Goal: Transaction & Acquisition: Purchase product/service

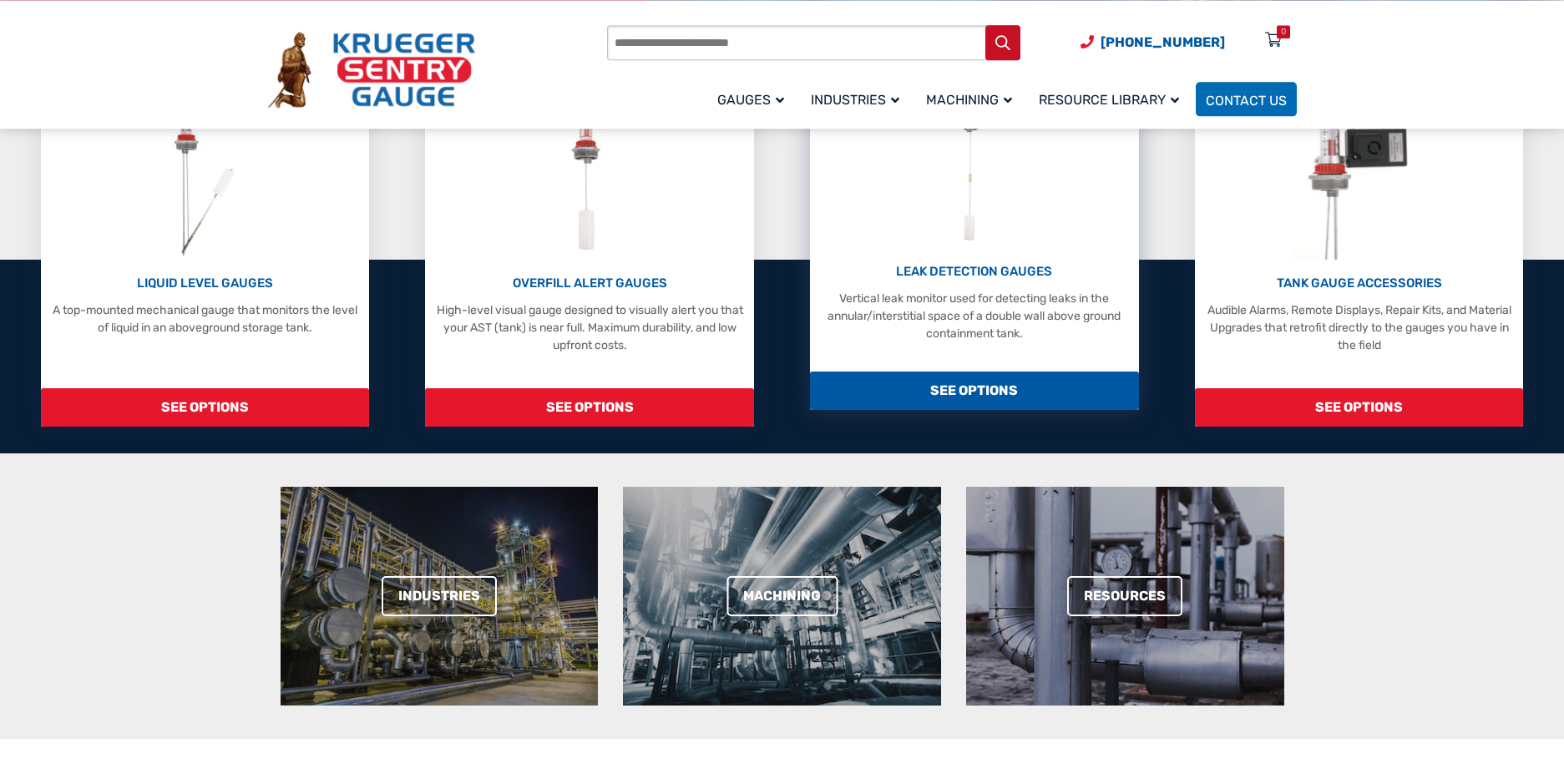
scroll to position [340, 0]
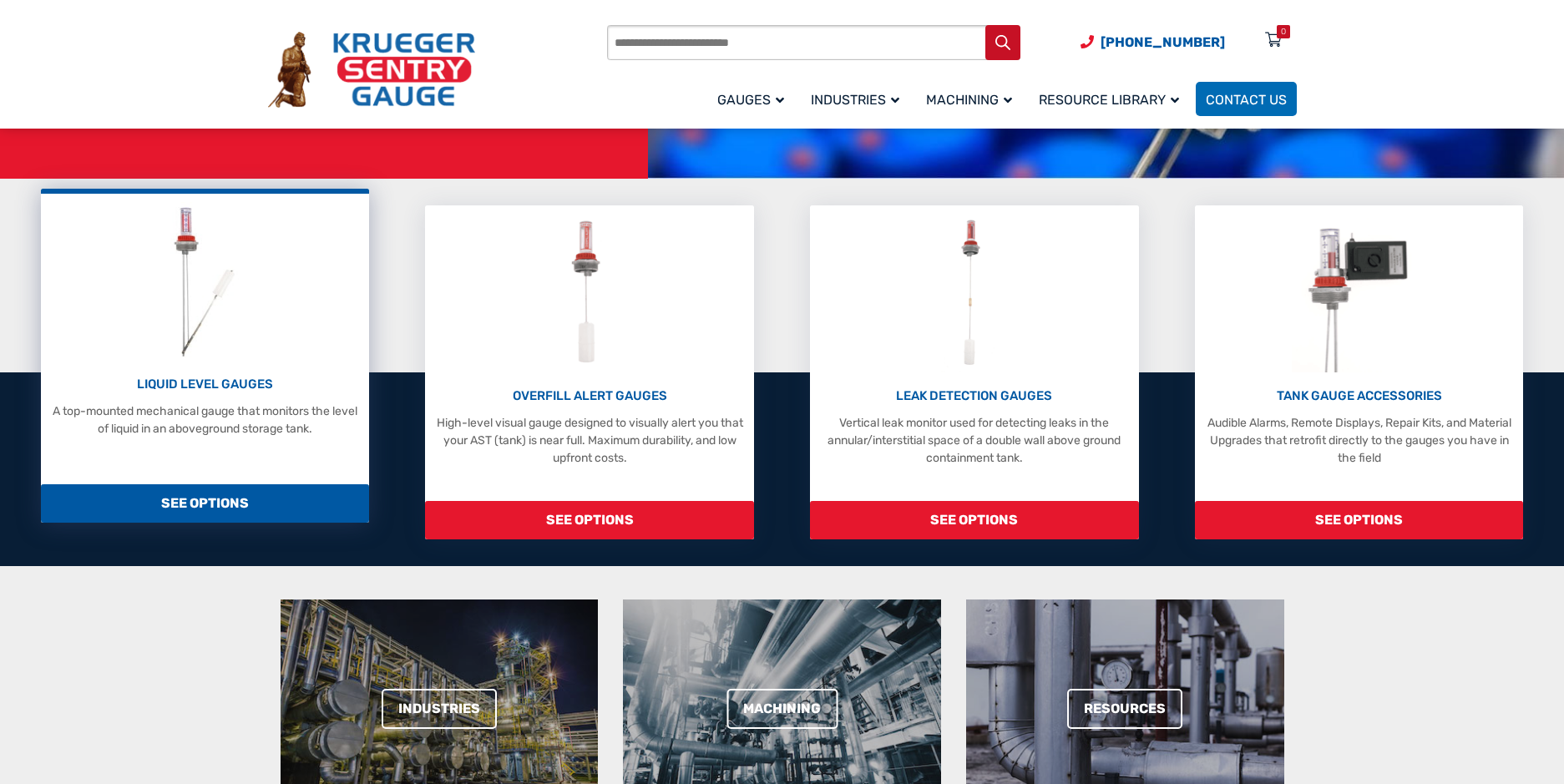
click at [262, 496] on span "SEE OPTIONS" at bounding box center [205, 503] width 328 height 38
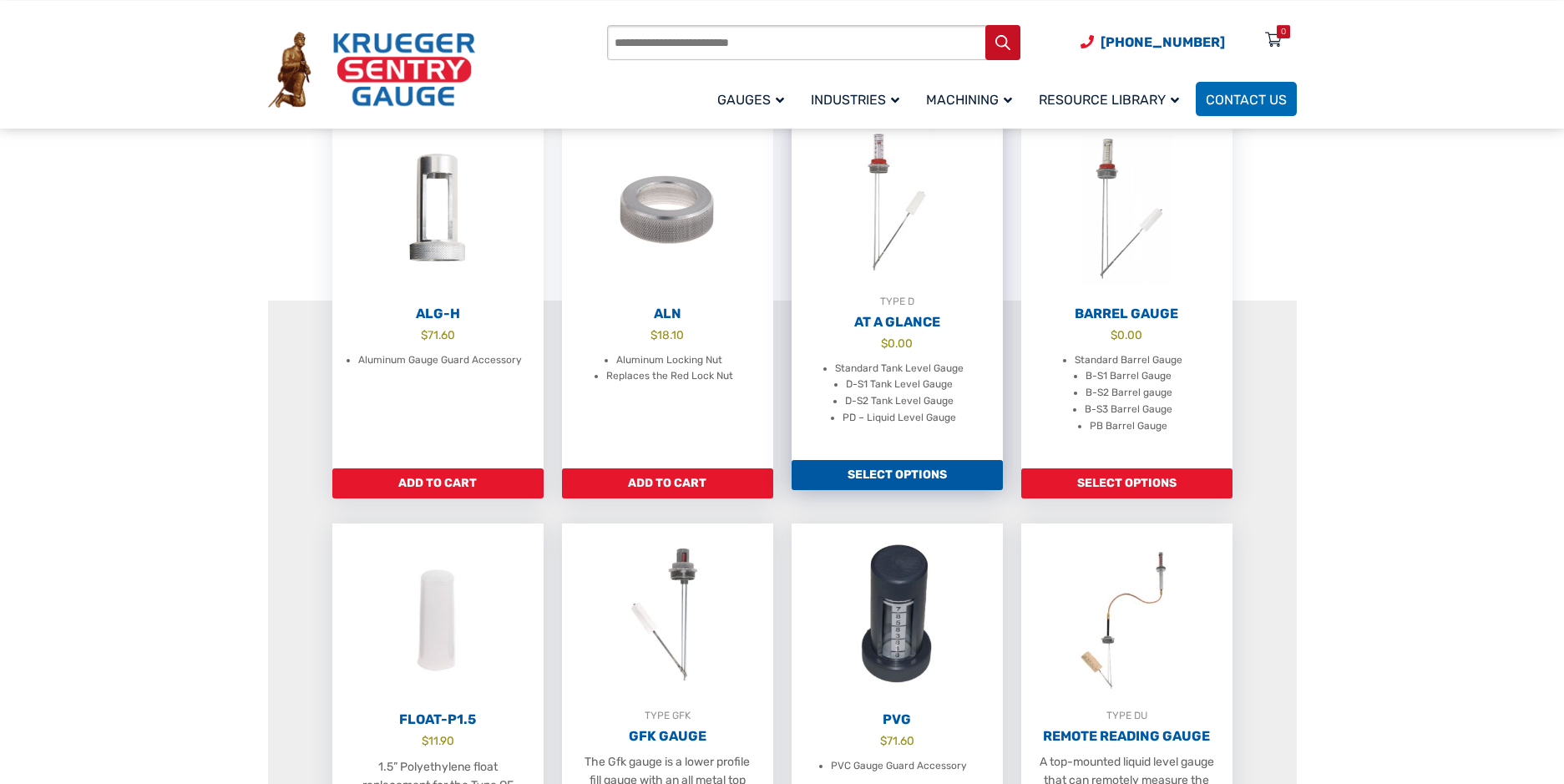
scroll to position [511, 0]
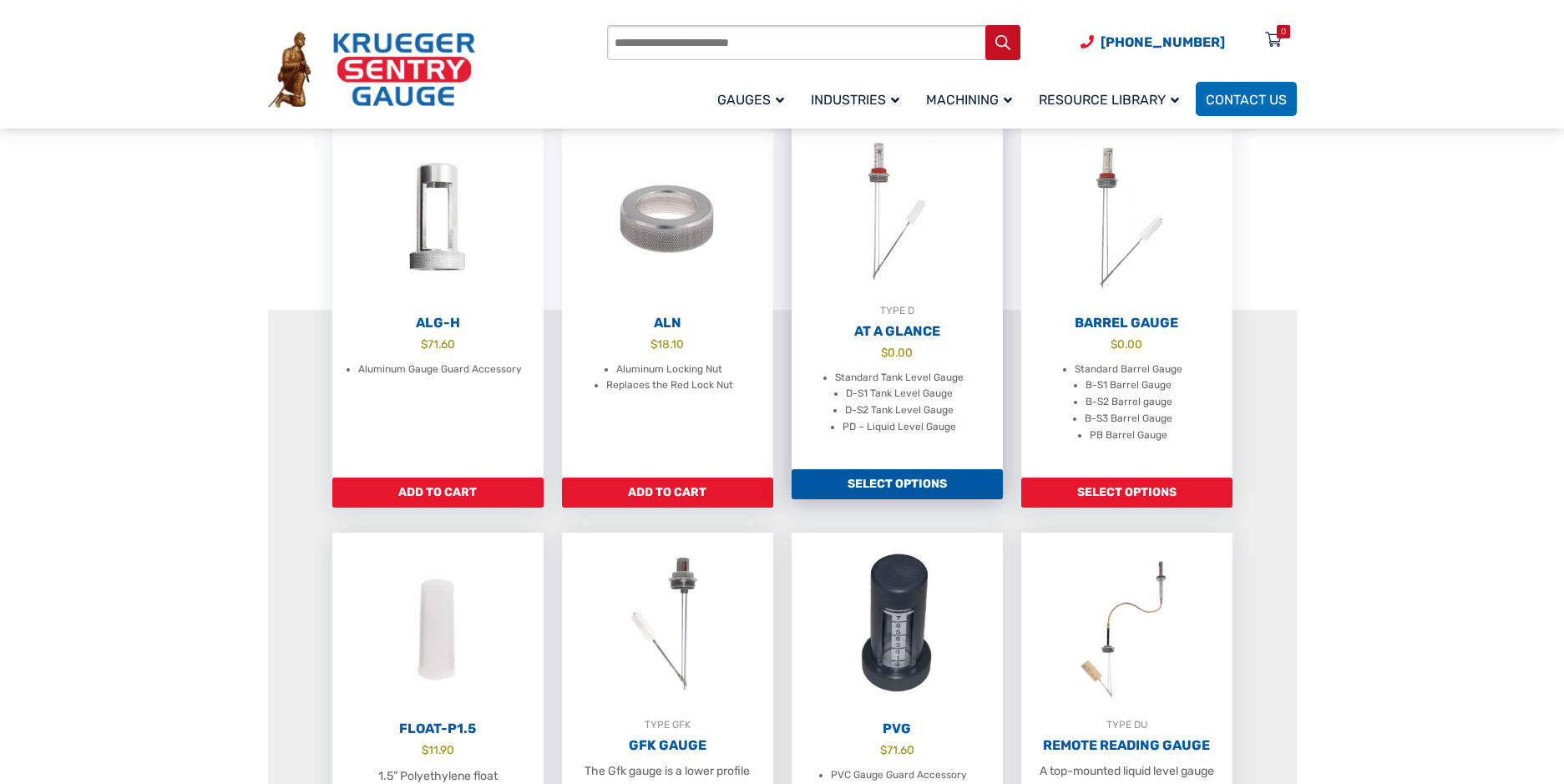
click at [949, 492] on link "Select options" at bounding box center [897, 484] width 211 height 30
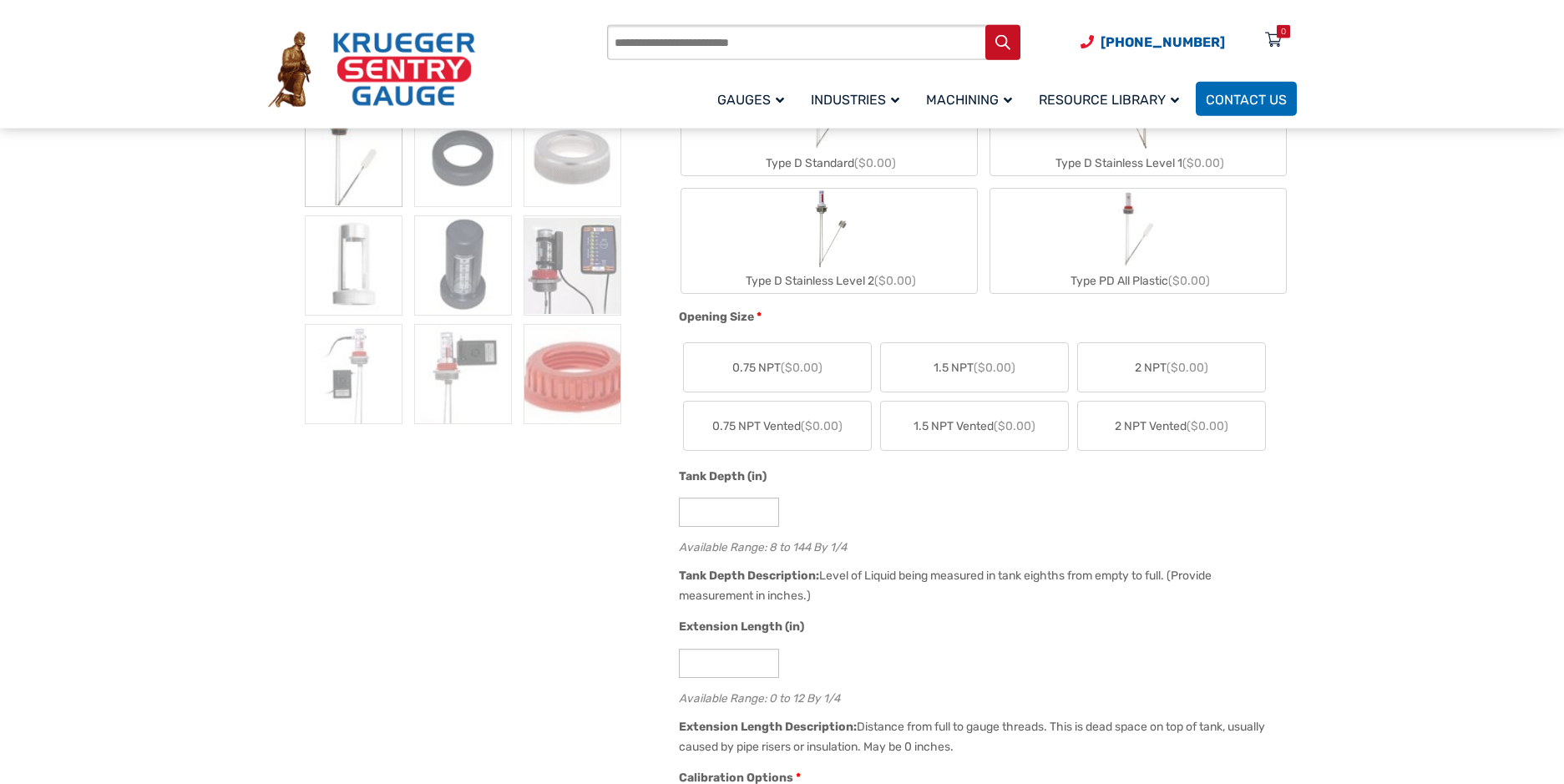
scroll to position [511, 0]
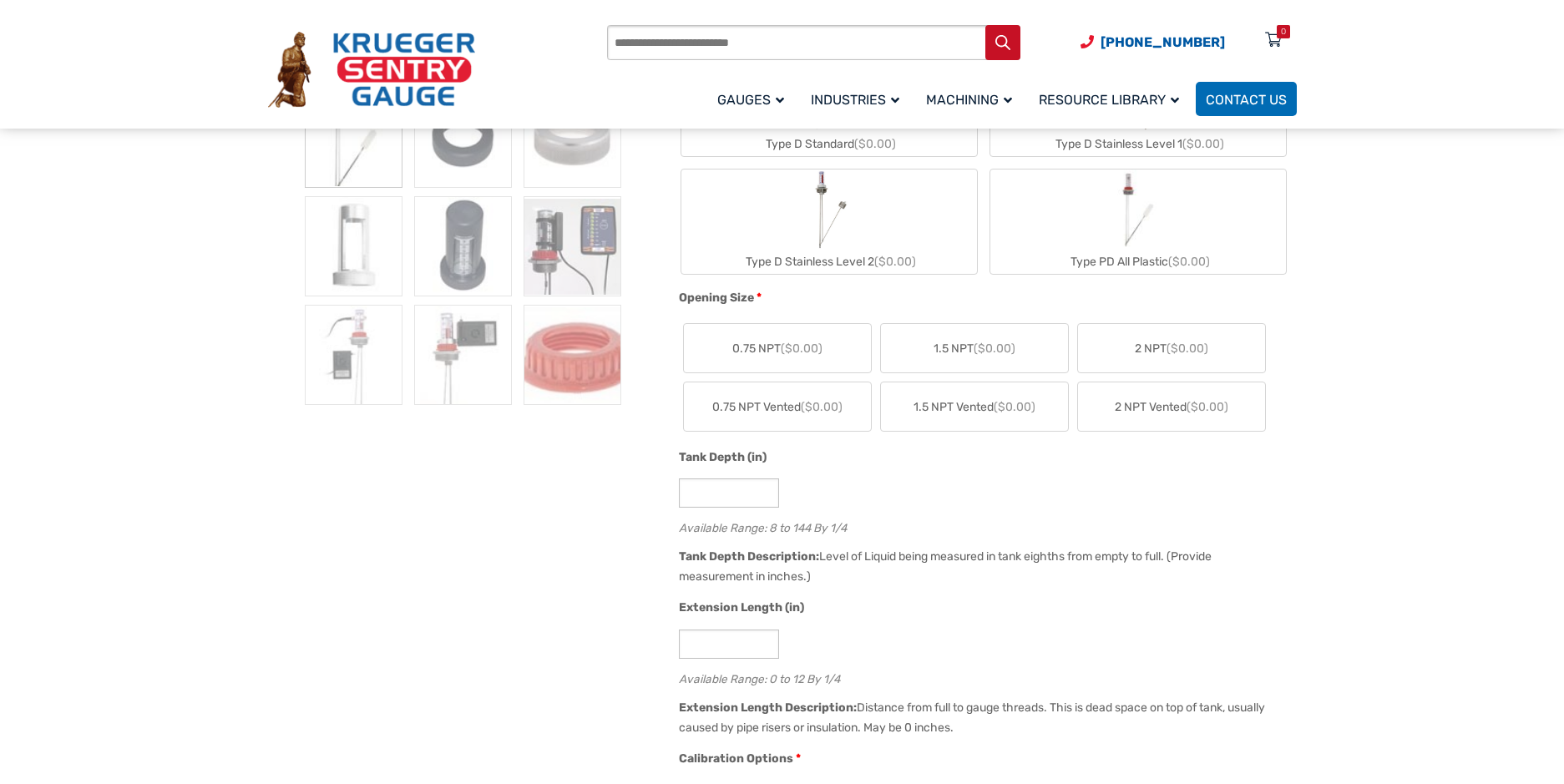
click at [1115, 401] on span "2 NPT Vented ($0.00)" at bounding box center [1171, 407] width 113 height 18
click at [1094, 347] on label "2 NPT ($0.00)" at bounding box center [1171, 348] width 187 height 48
click at [1162, 345] on span "2 NPT ($0.00)" at bounding box center [1171, 348] width 73 height 18
click at [808, 357] on label "0.75 NPT (+$31.40)" at bounding box center [777, 348] width 187 height 48
click at [1192, 362] on label "2 NPT ($0.00)" at bounding box center [1171, 348] width 187 height 48
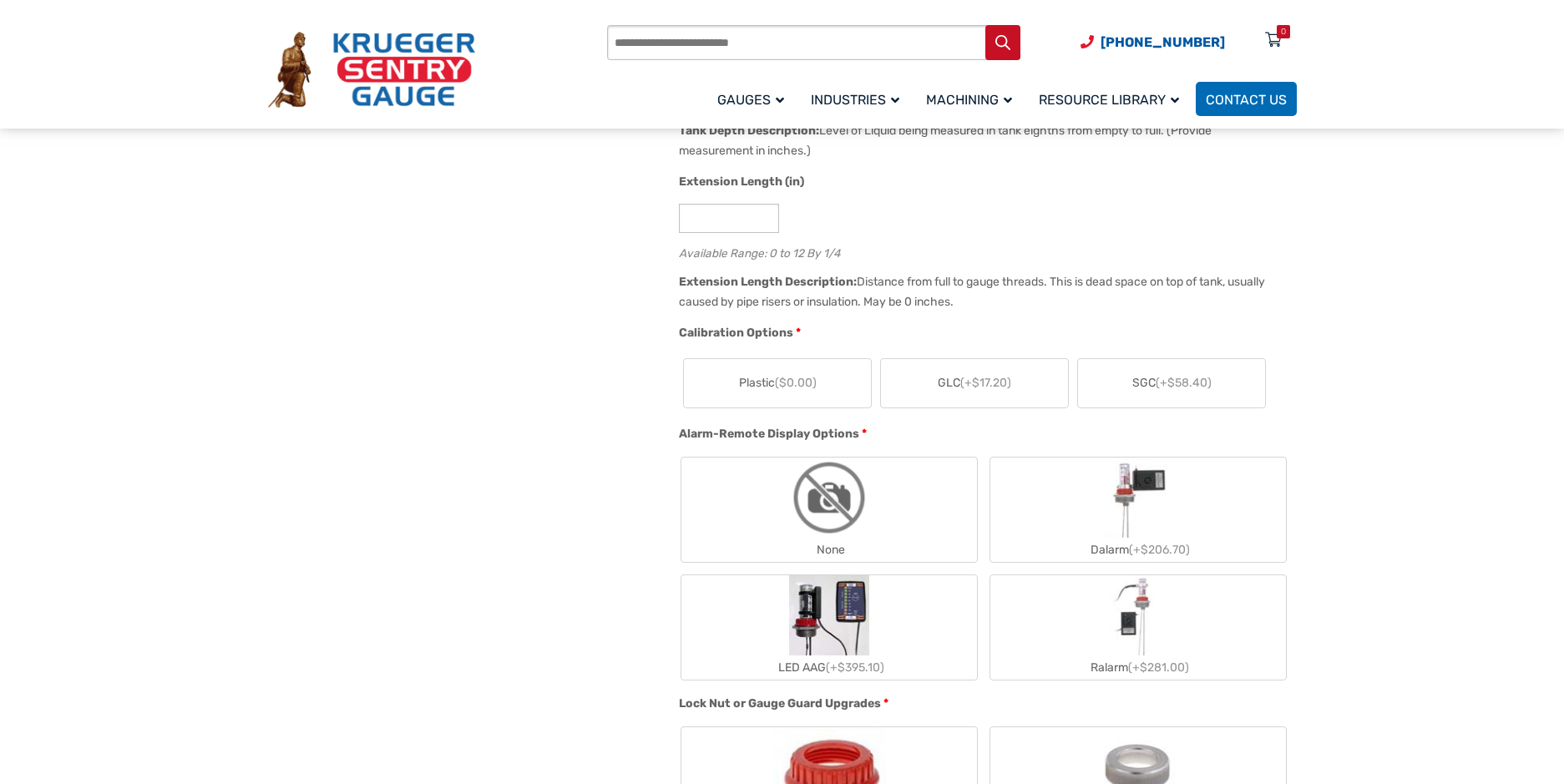
scroll to position [1106, 0]
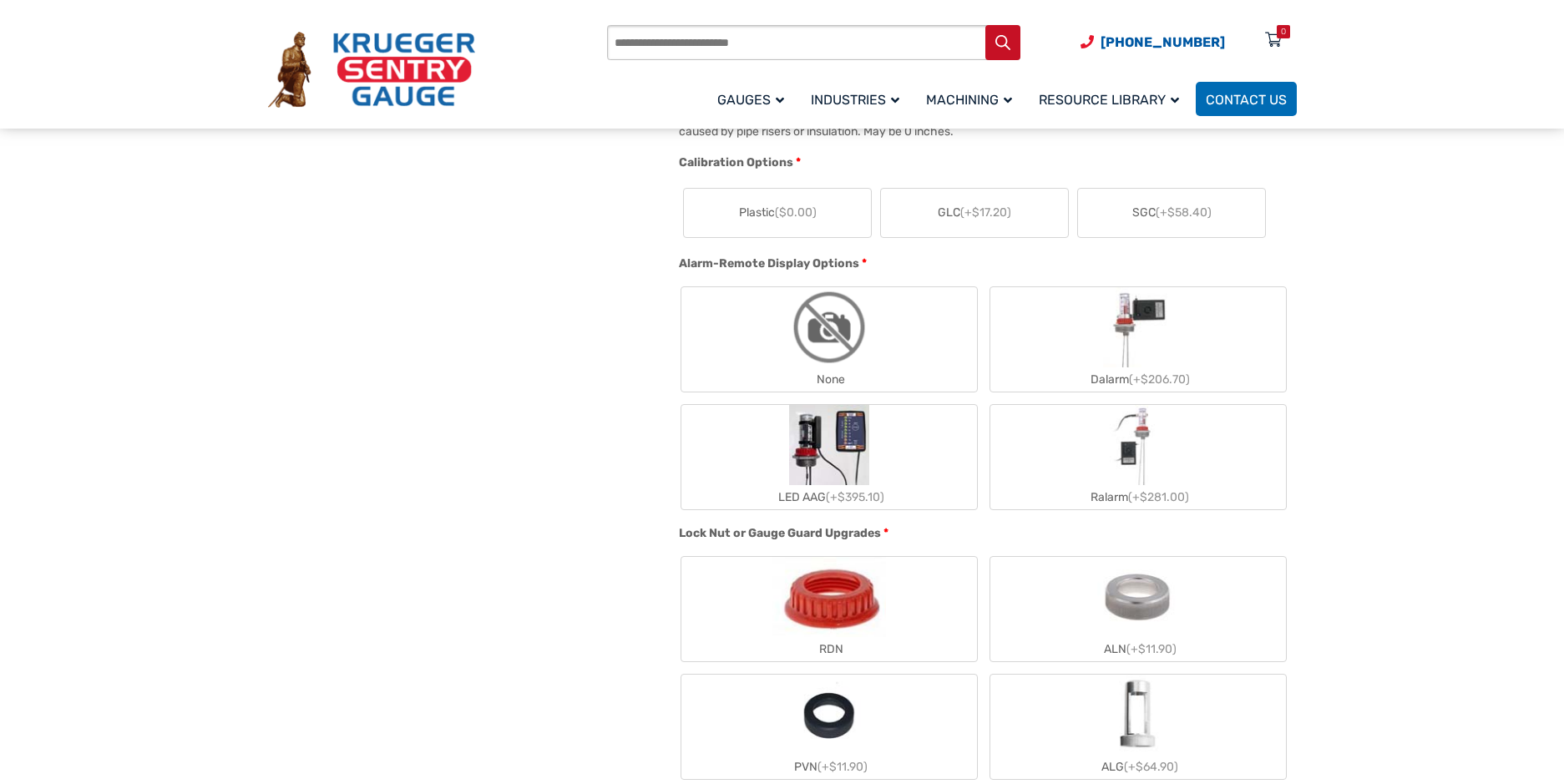
click at [828, 225] on label "Plastic ($0.00)" at bounding box center [777, 213] width 187 height 48
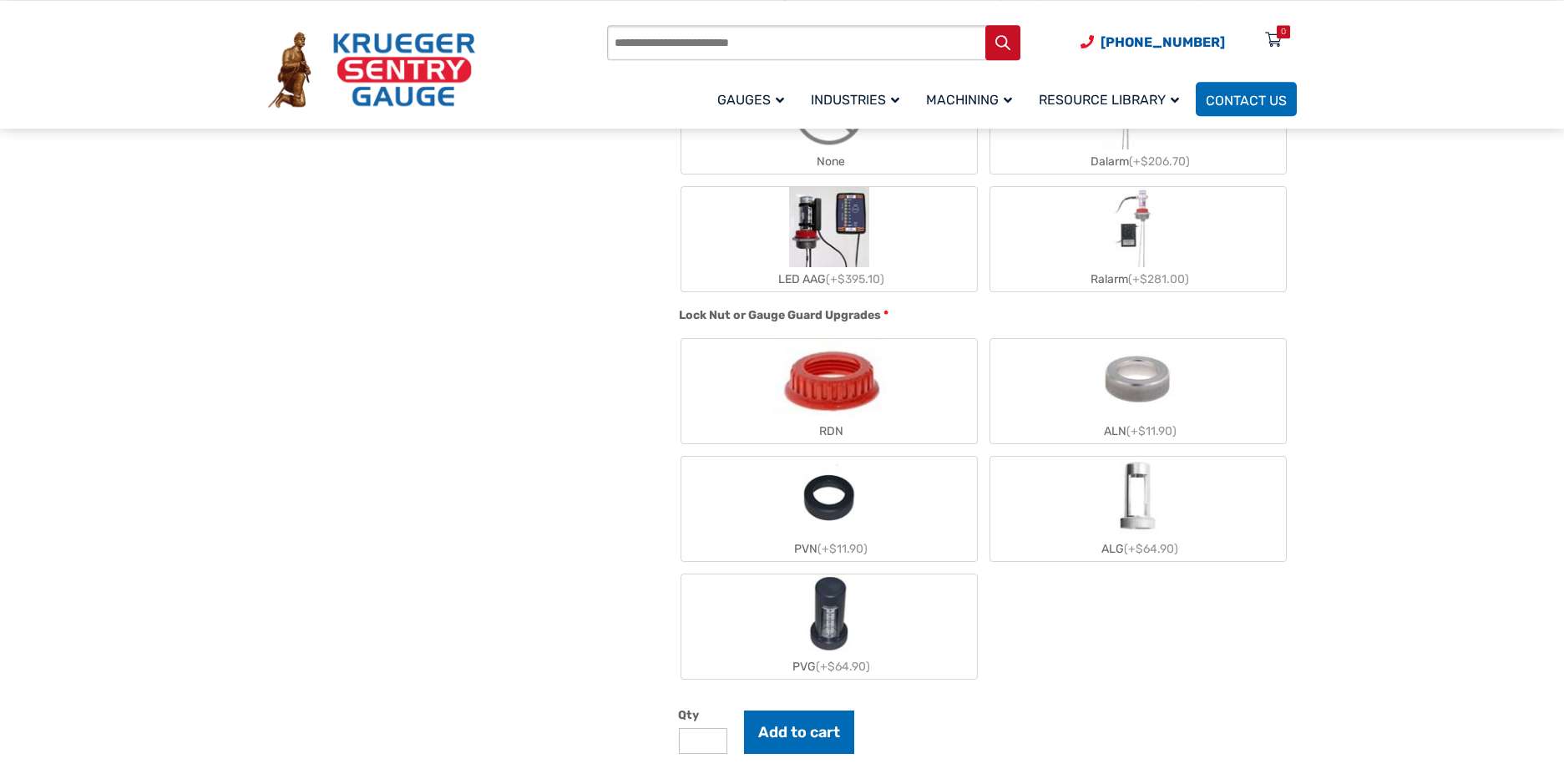
scroll to position [1447, 0]
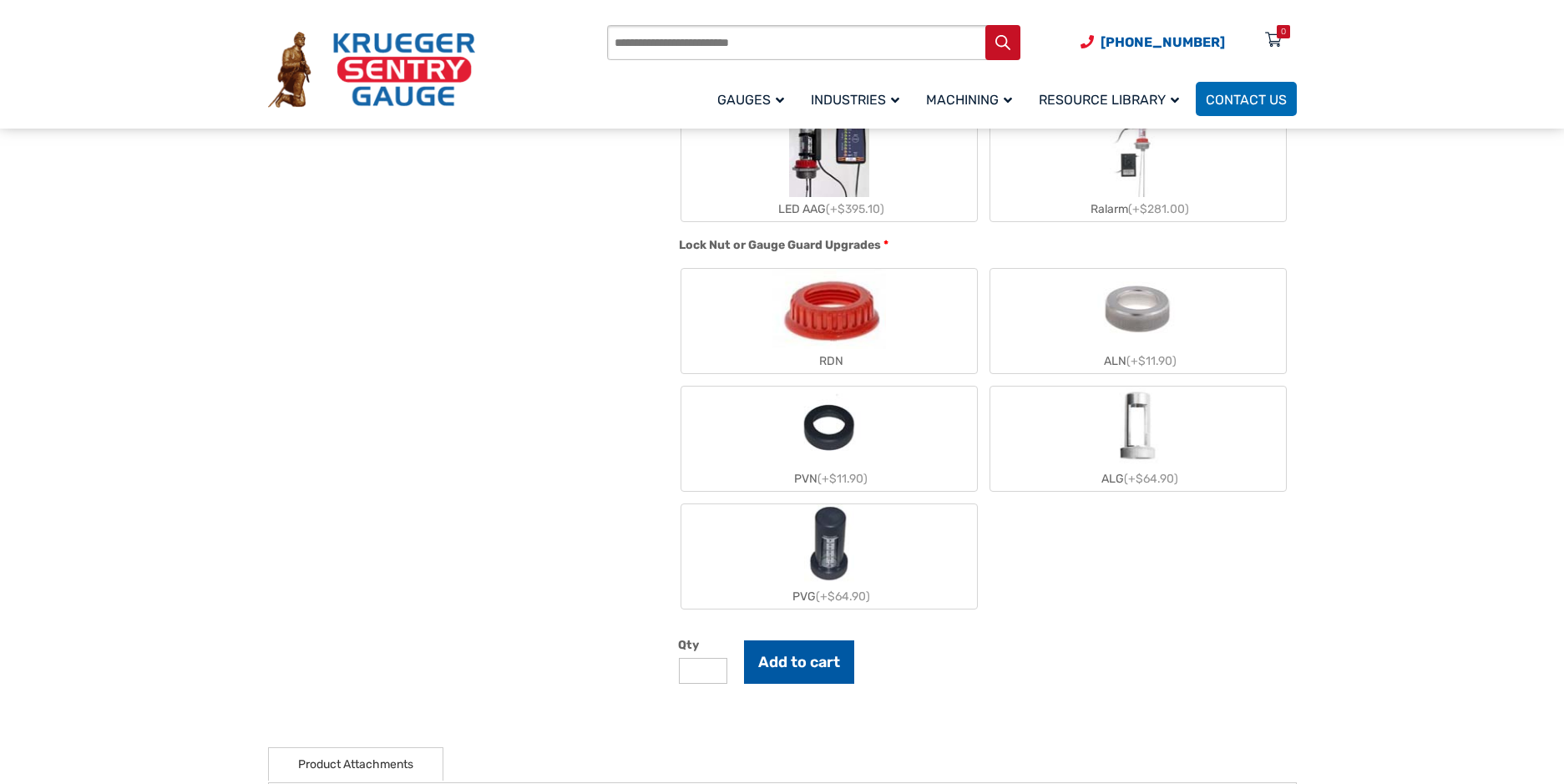
click at [829, 656] on button "Add to cart" at bounding box center [799, 662] width 110 height 44
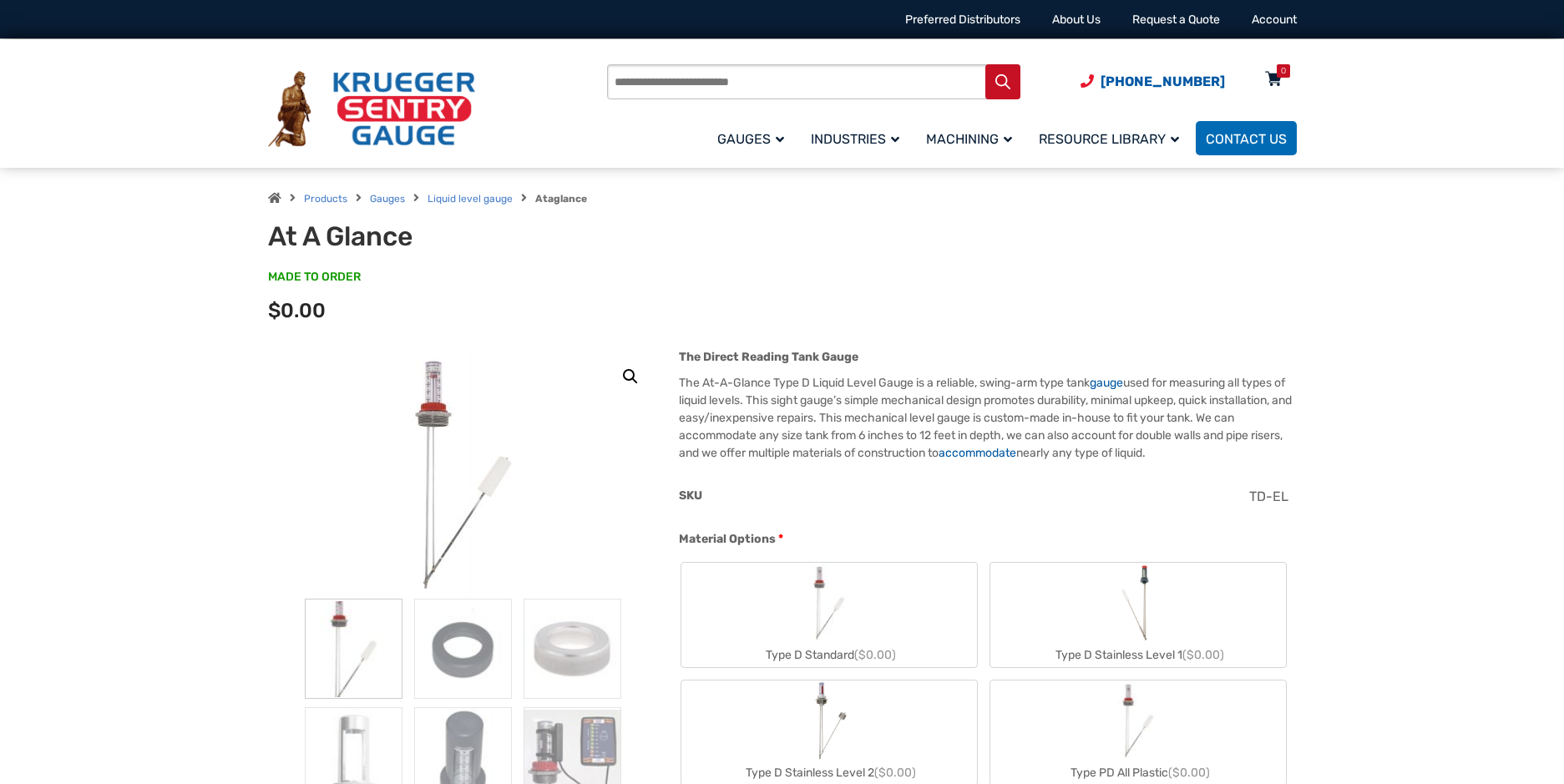
click at [1268, 86] on icon at bounding box center [1273, 80] width 17 height 27
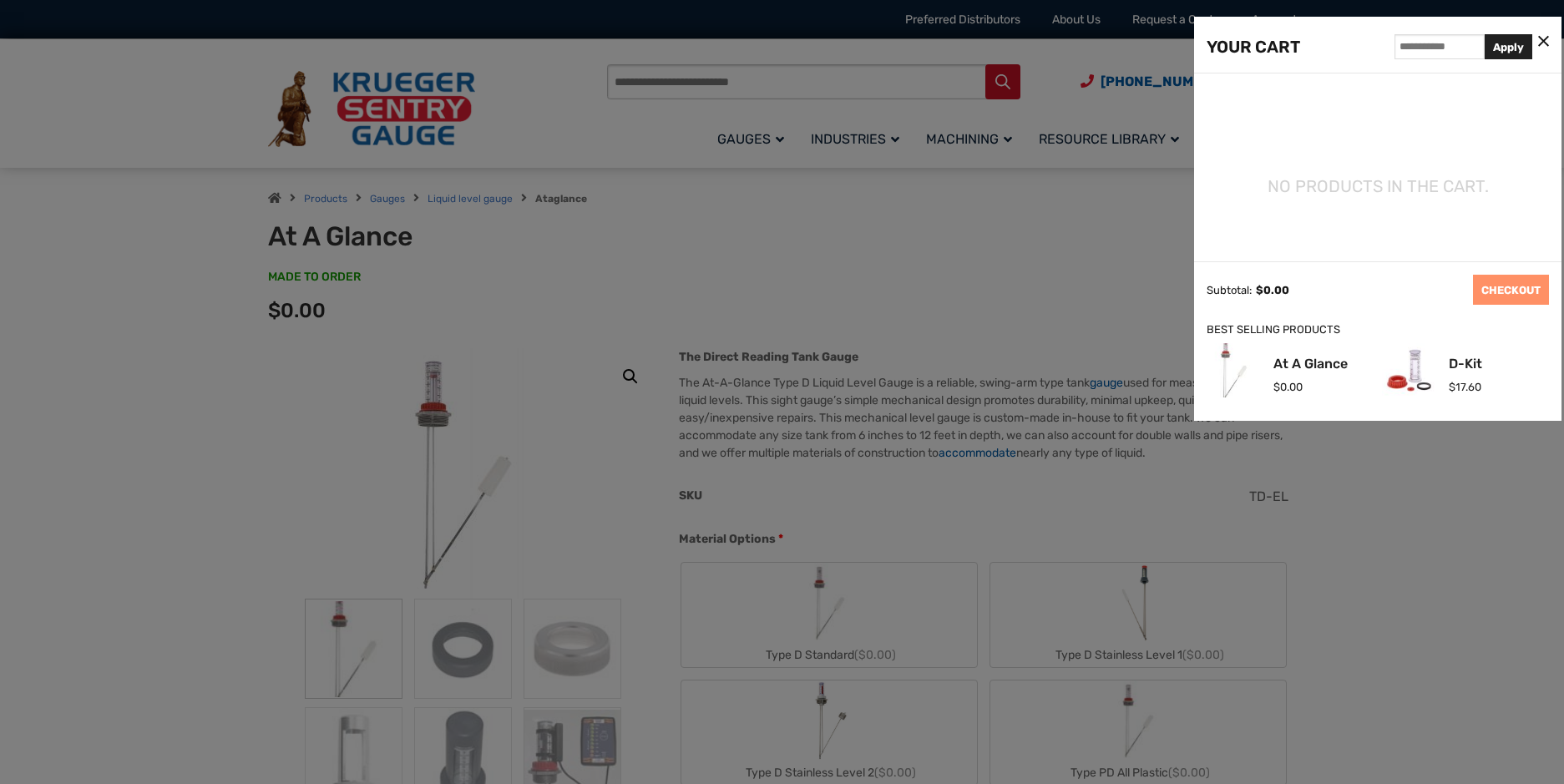
click at [1377, 468] on div at bounding box center [782, 392] width 1564 height 784
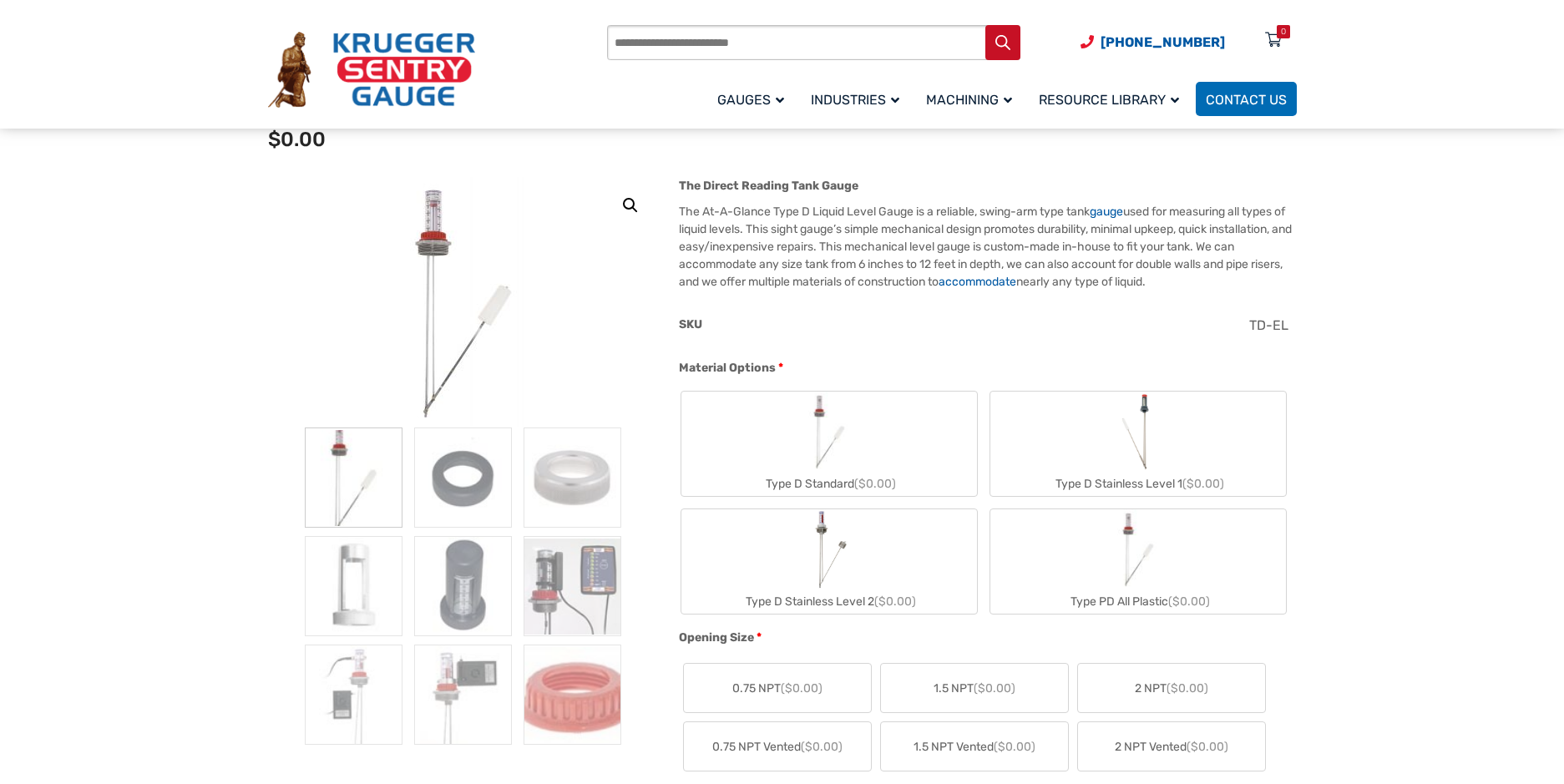
scroll to position [171, 0]
click at [907, 443] on label "Type D Standard ($0.00)" at bounding box center [829, 444] width 296 height 104
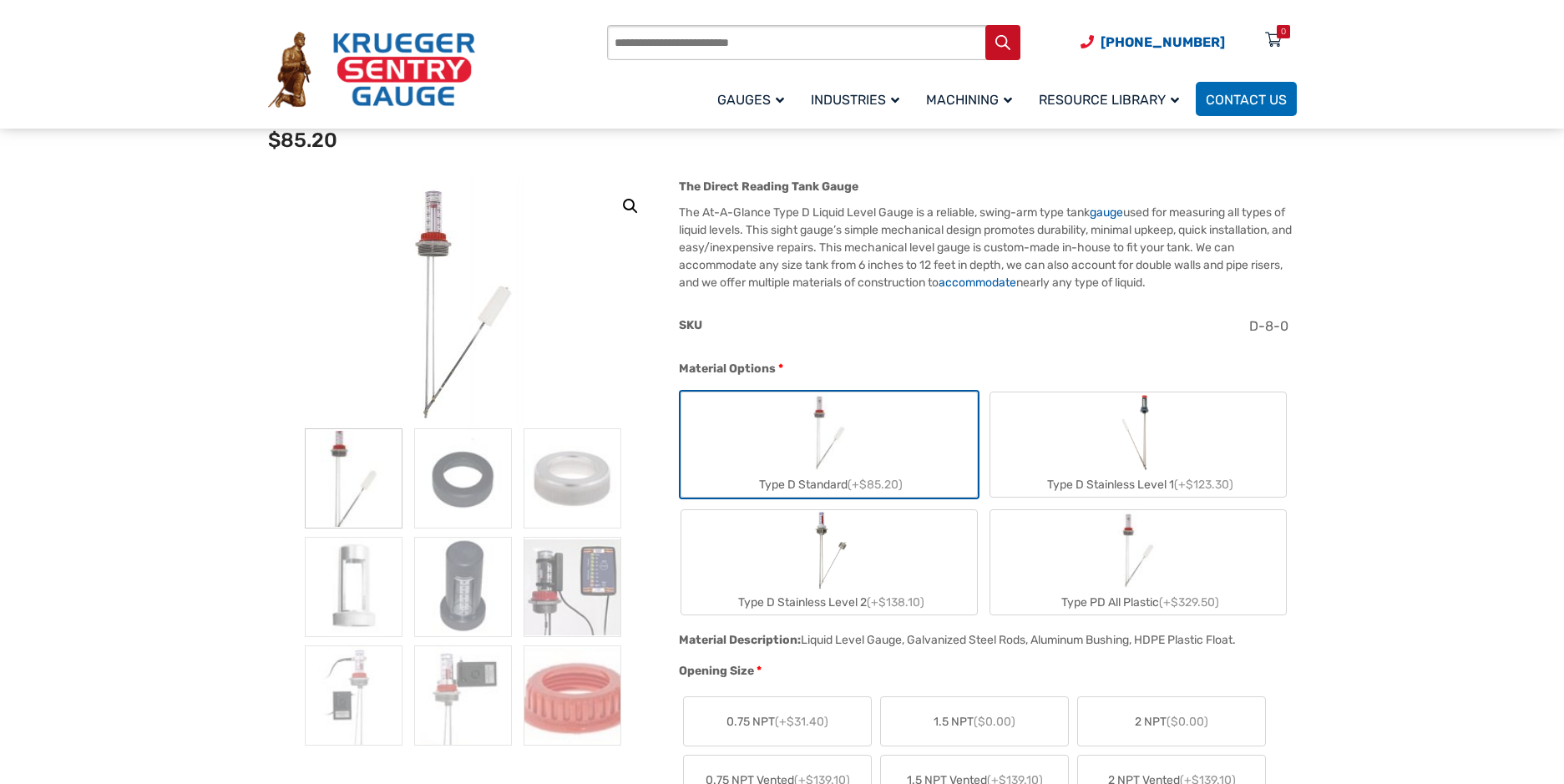
scroll to position [255, 0]
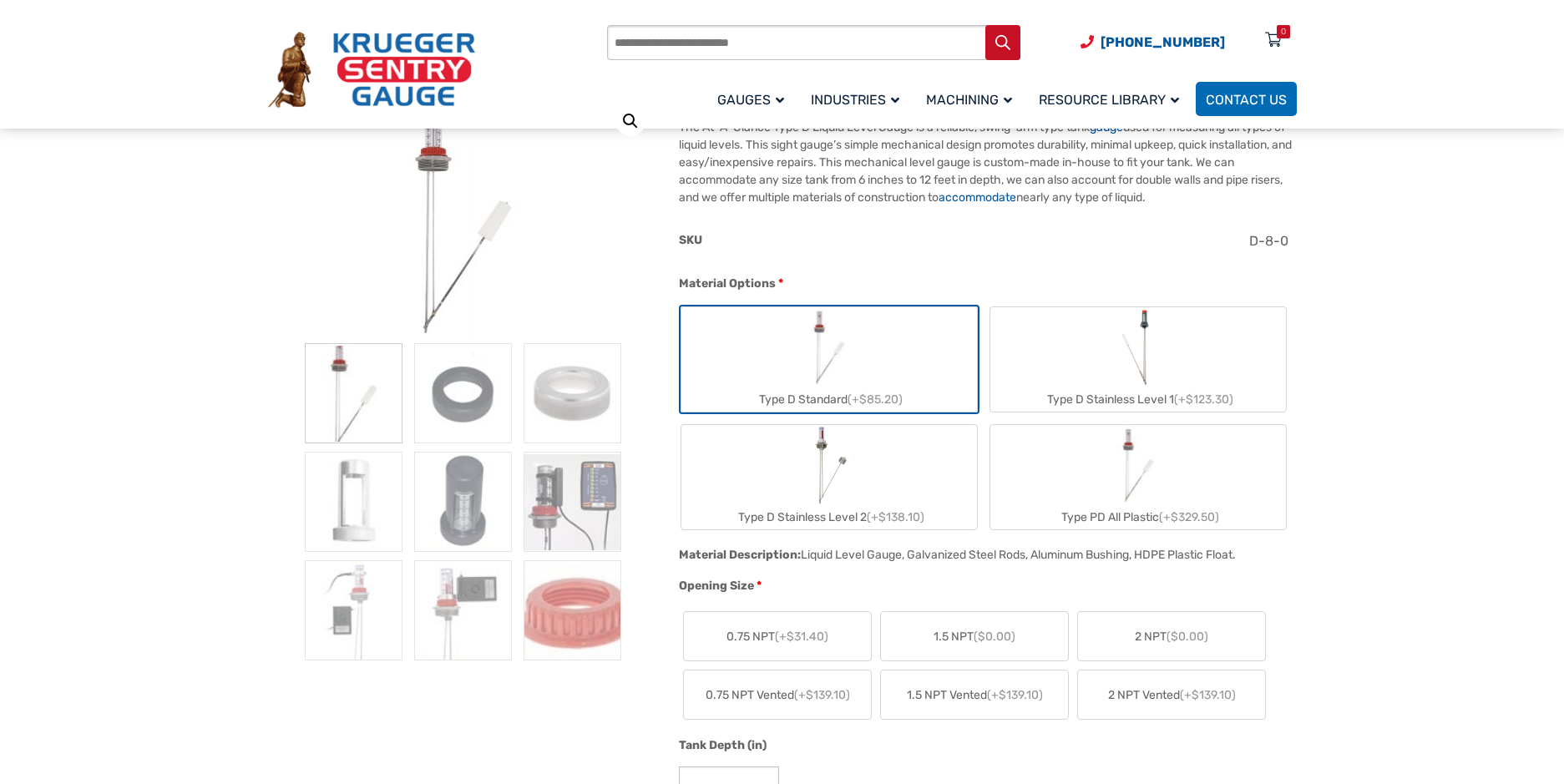
click at [912, 403] on div "Type D Standard (+$85.20)" at bounding box center [829, 399] width 296 height 24
click at [869, 361] on img "Type D Standard" at bounding box center [829, 347] width 80 height 80
click at [1105, 363] on label "Type D Stainless Level 1 (+$123.30)" at bounding box center [1138, 359] width 296 height 104
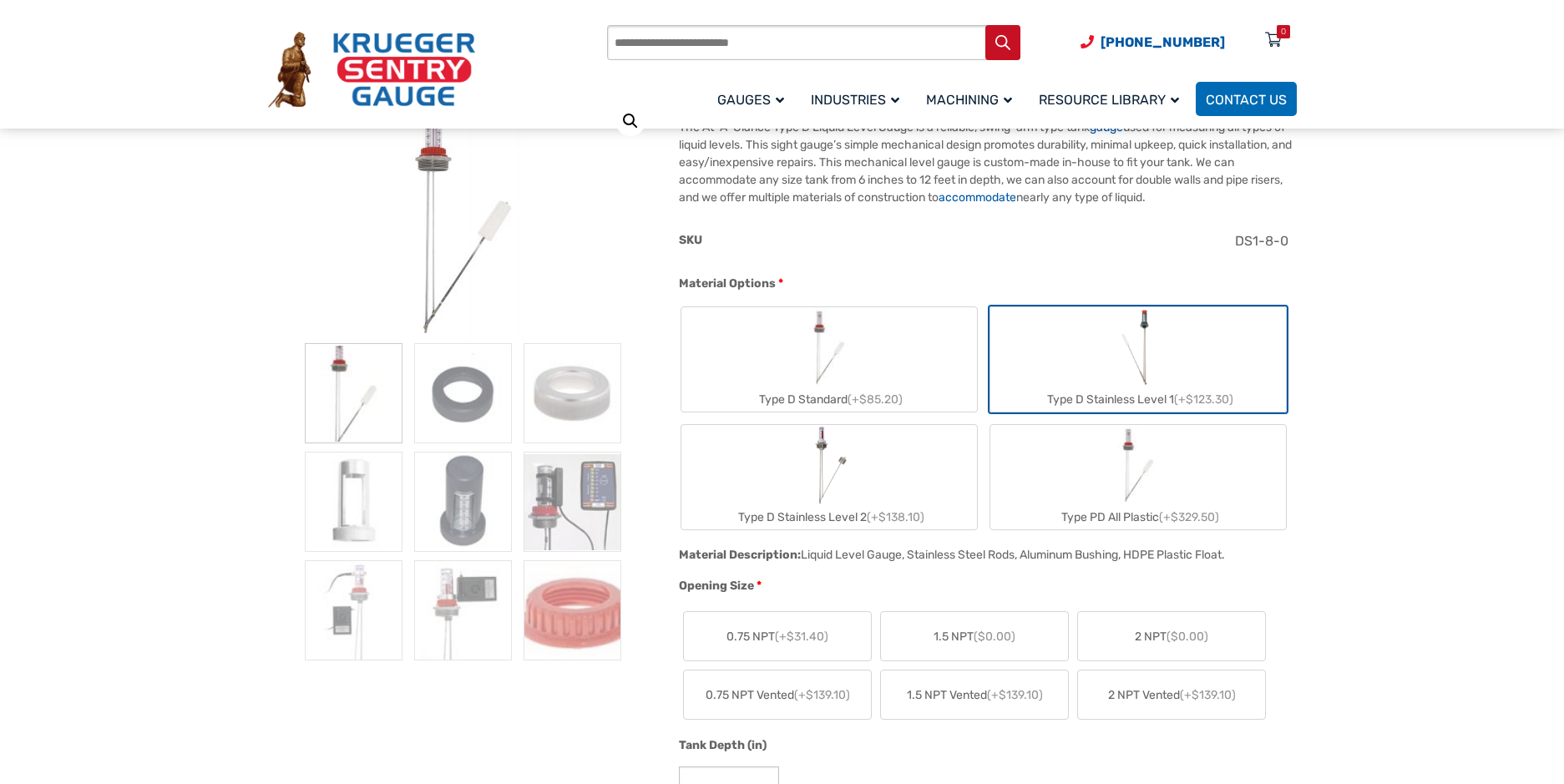
click at [915, 455] on label "Type D Stainless Level 2 (+$138.10)" at bounding box center [829, 477] width 296 height 104
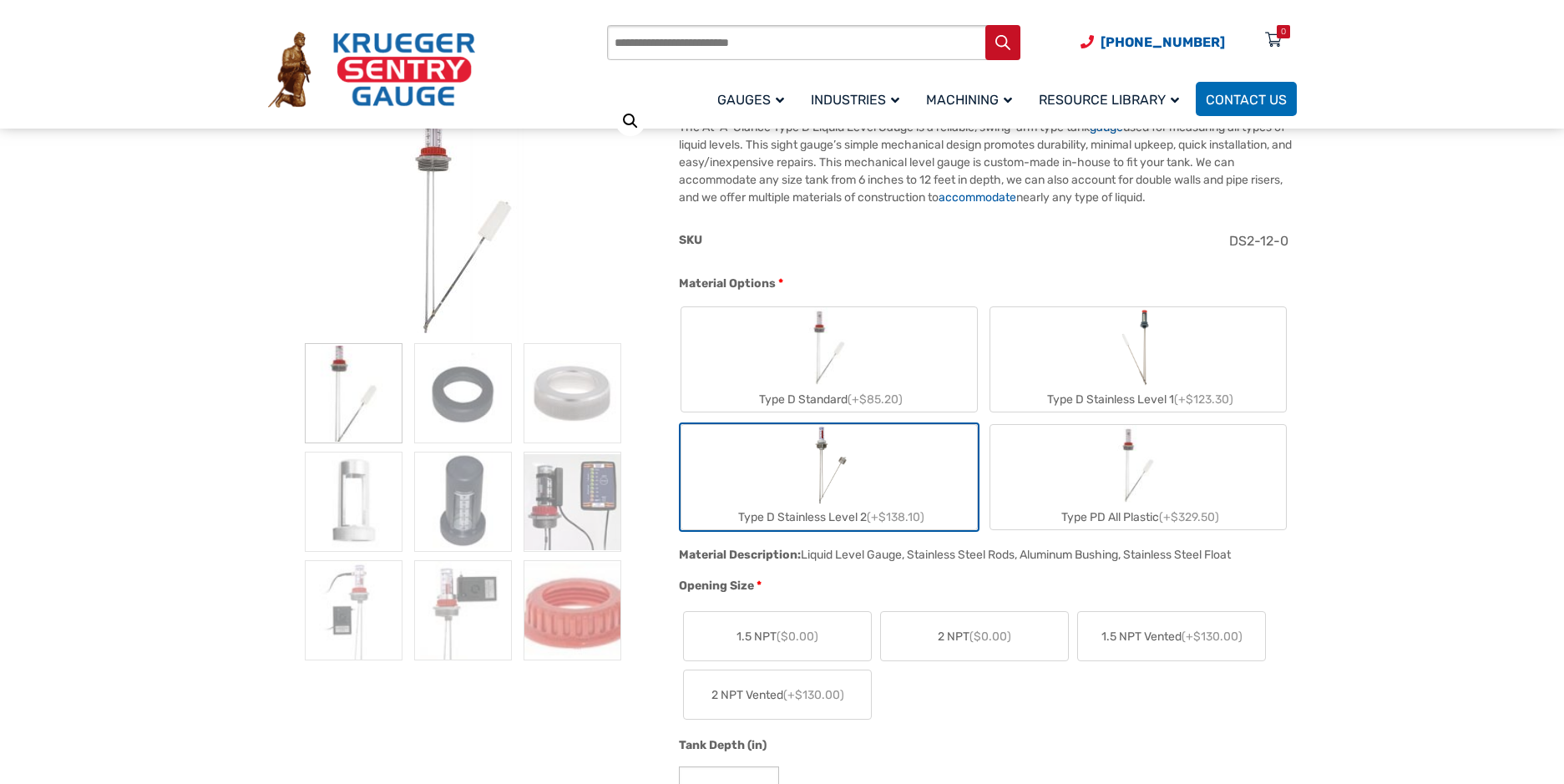
click at [1079, 456] on label "Type PD All Plastic (+$329.50)" at bounding box center [1138, 477] width 296 height 104
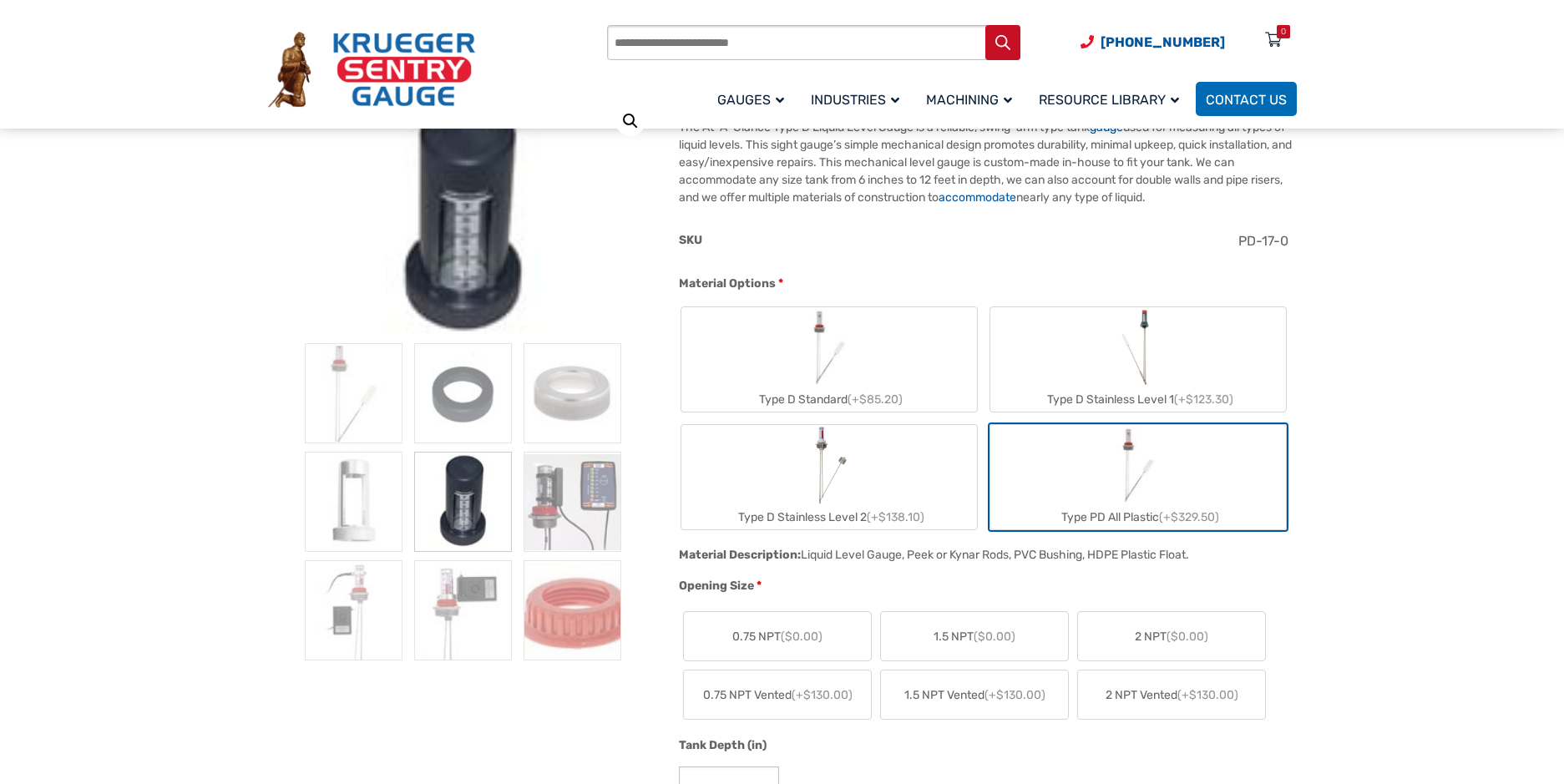
click at [943, 466] on label "Type D Stainless Level 2 (+$138.10)" at bounding box center [829, 477] width 296 height 104
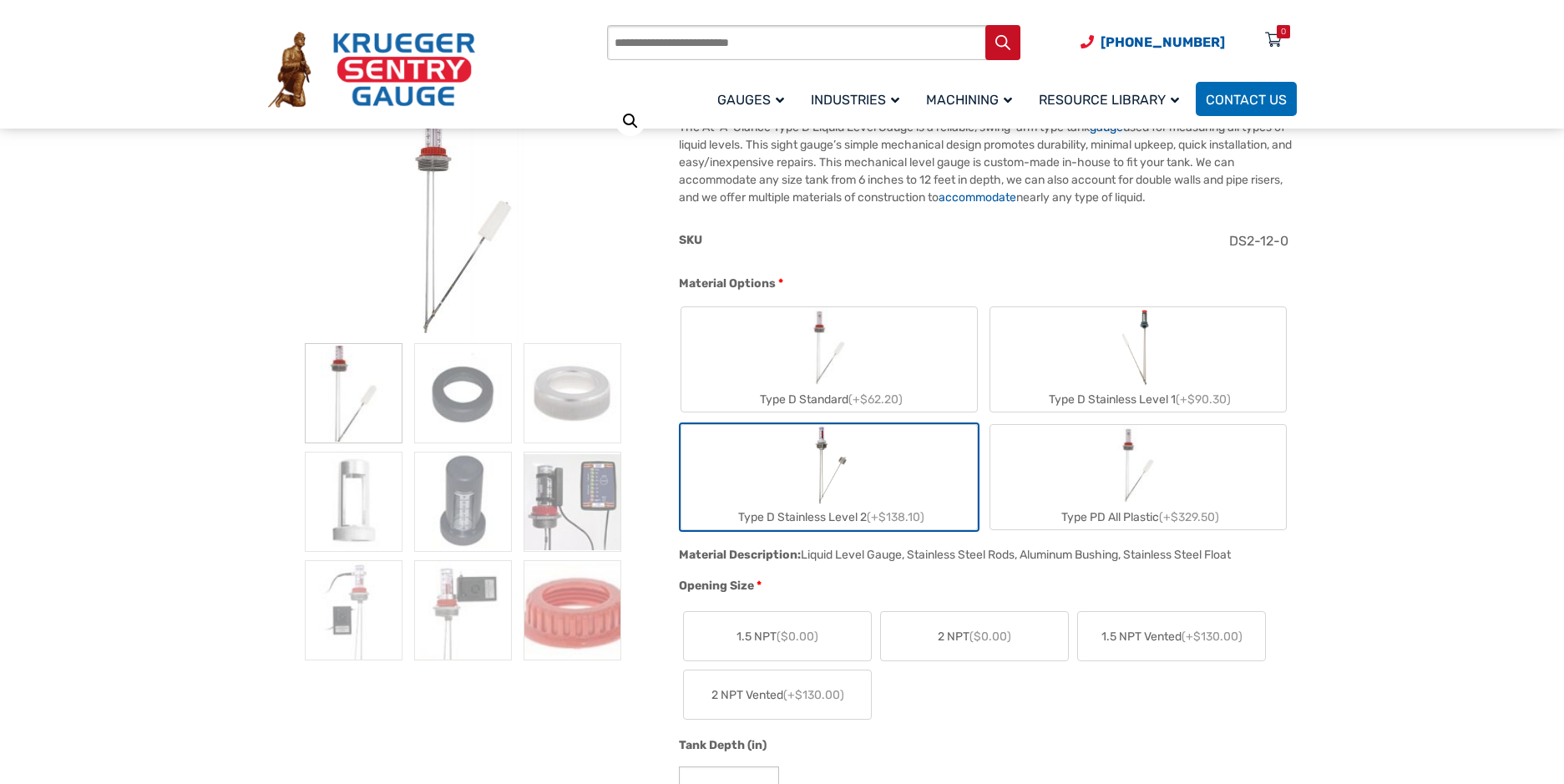
click at [891, 374] on label "Type D Standard (+$62.20)" at bounding box center [829, 359] width 296 height 104
type input "*"
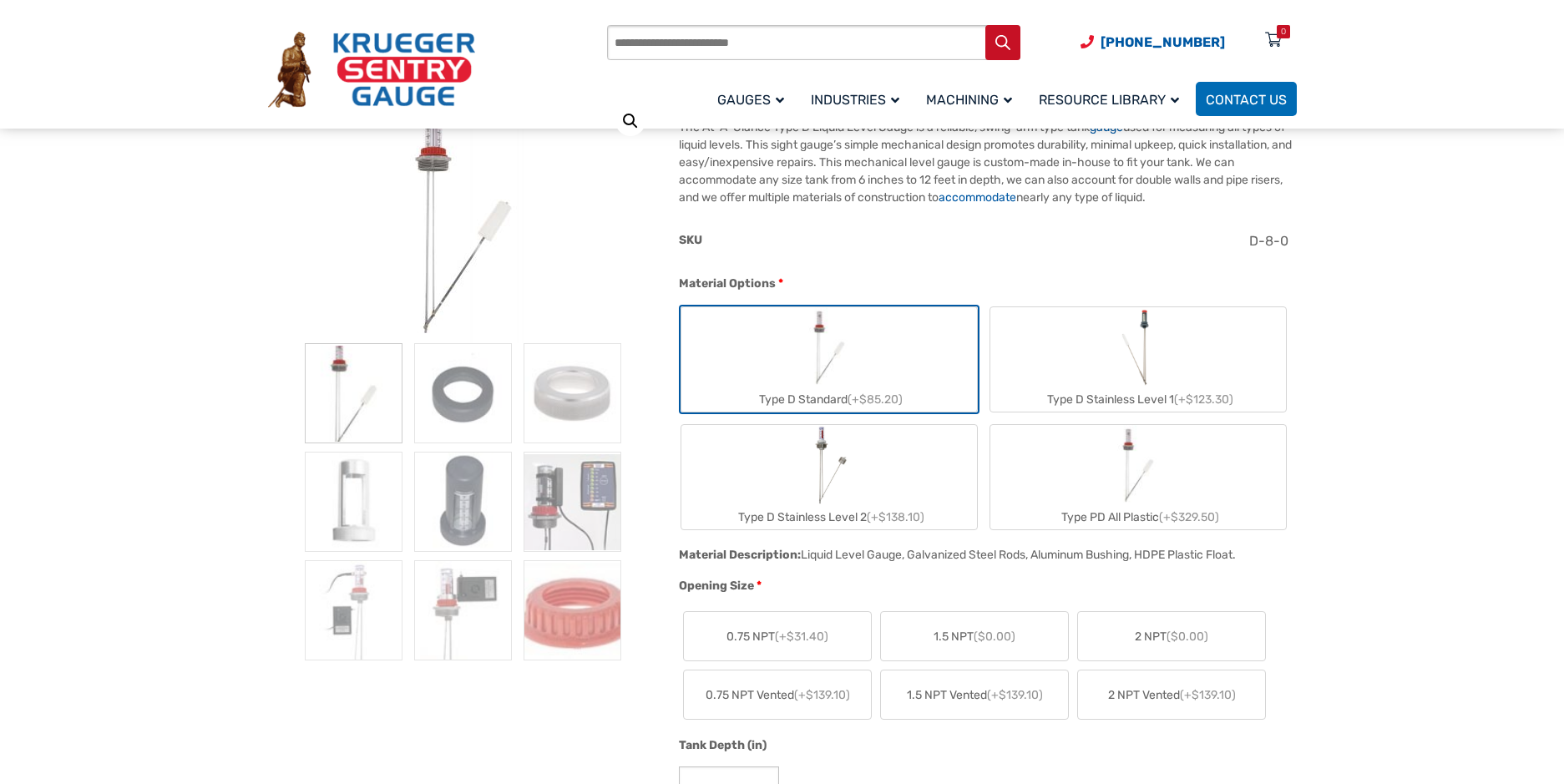
click at [1033, 377] on label "Type D Stainless Level 1 (+$123.30)" at bounding box center [1138, 359] width 296 height 104
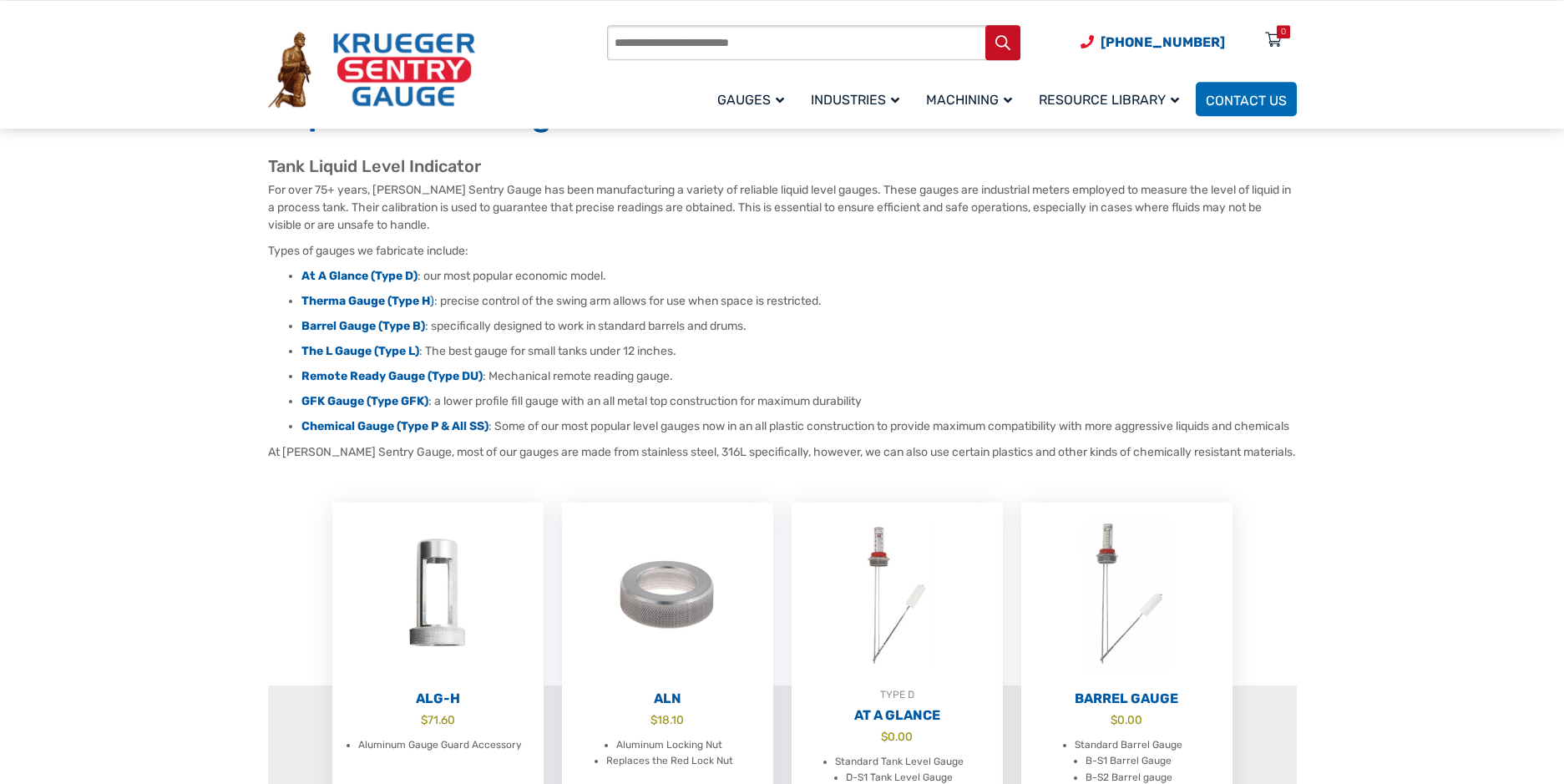
scroll to position [85, 0]
